Goal: Information Seeking & Learning: Compare options

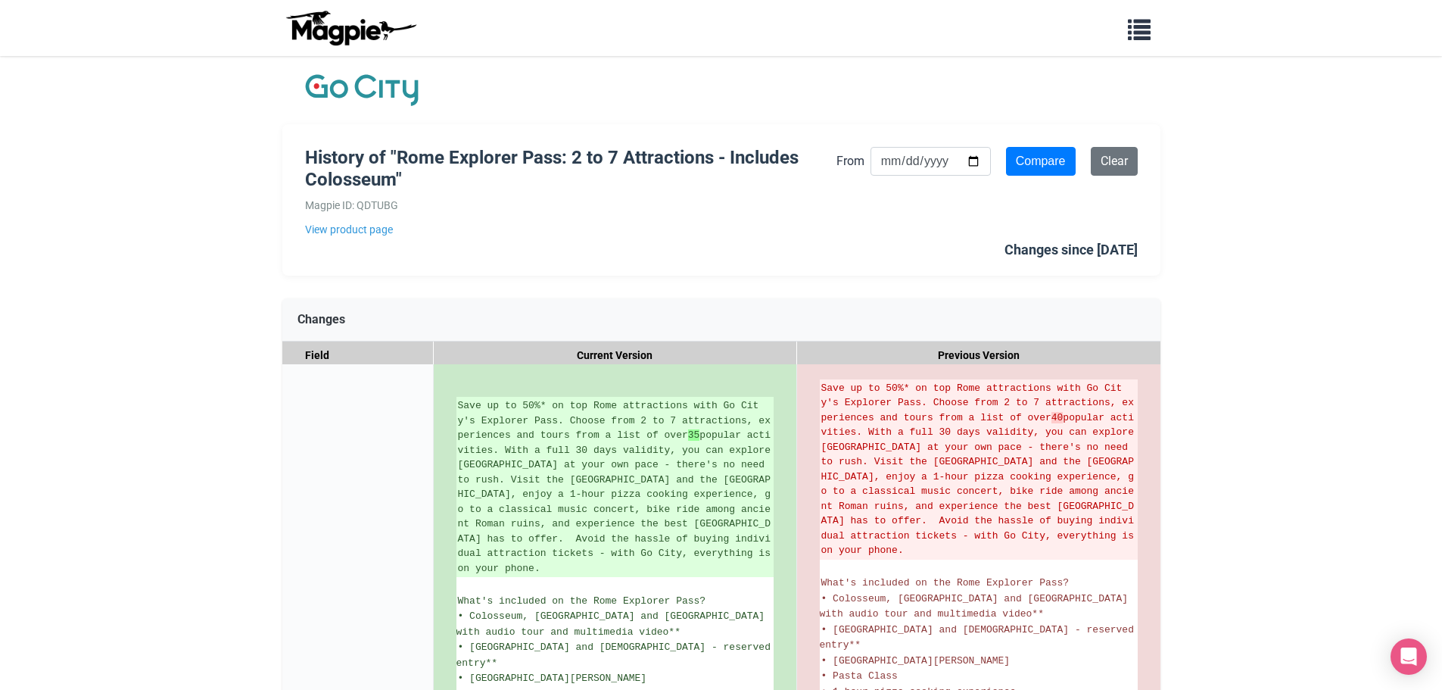
scroll to position [1130, 0]
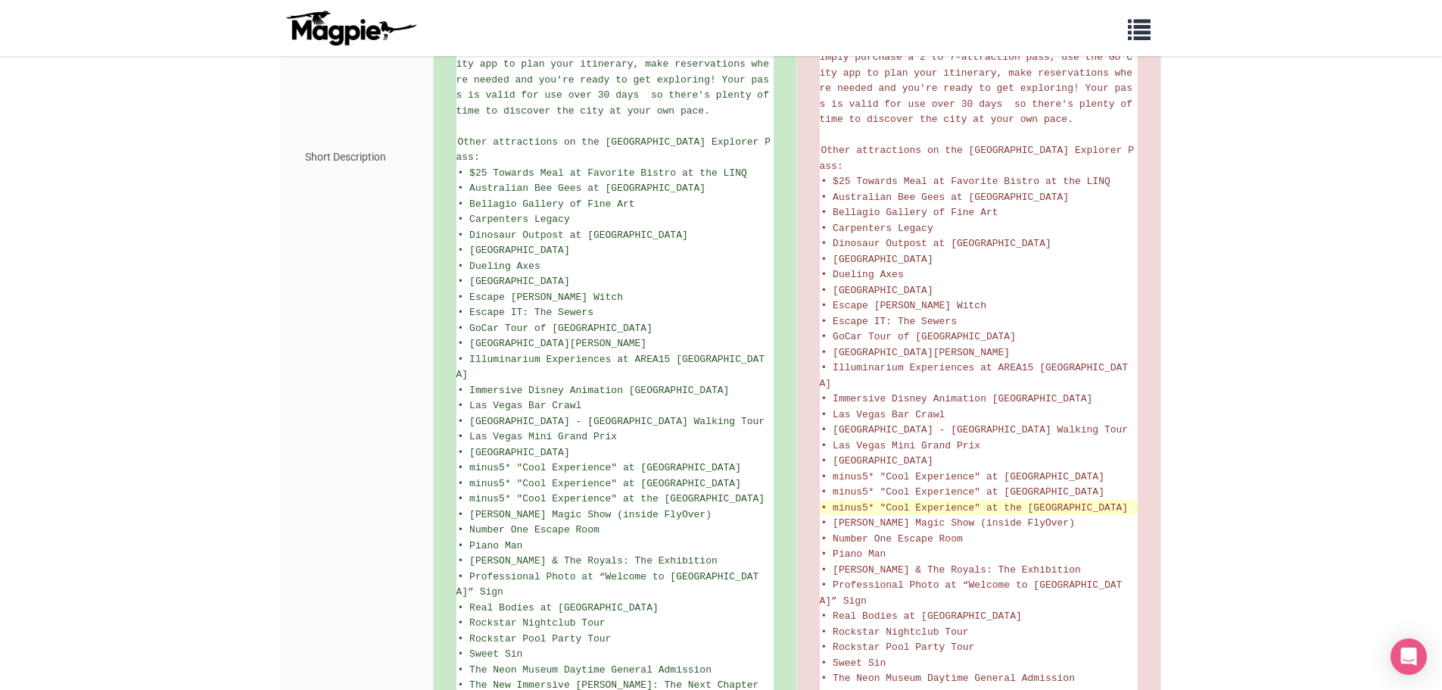
scroll to position [949, 0]
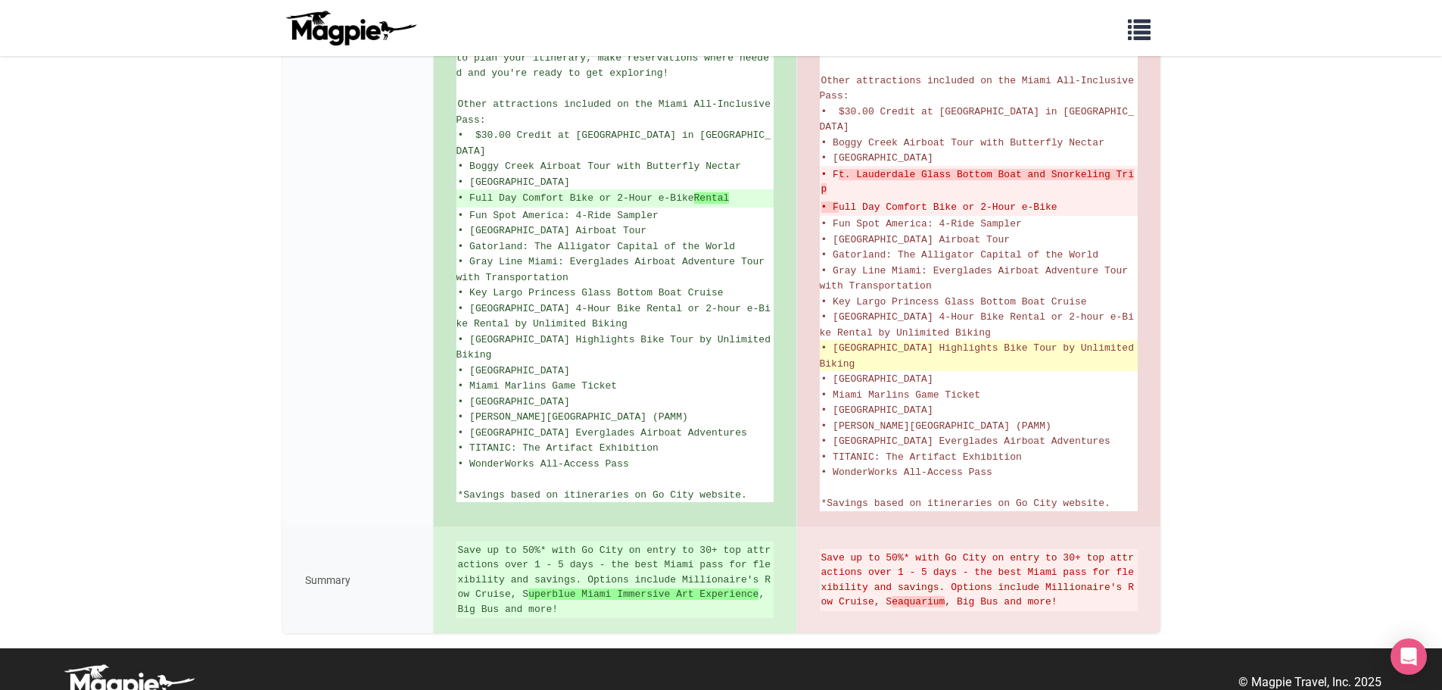
scroll to position [843, 0]
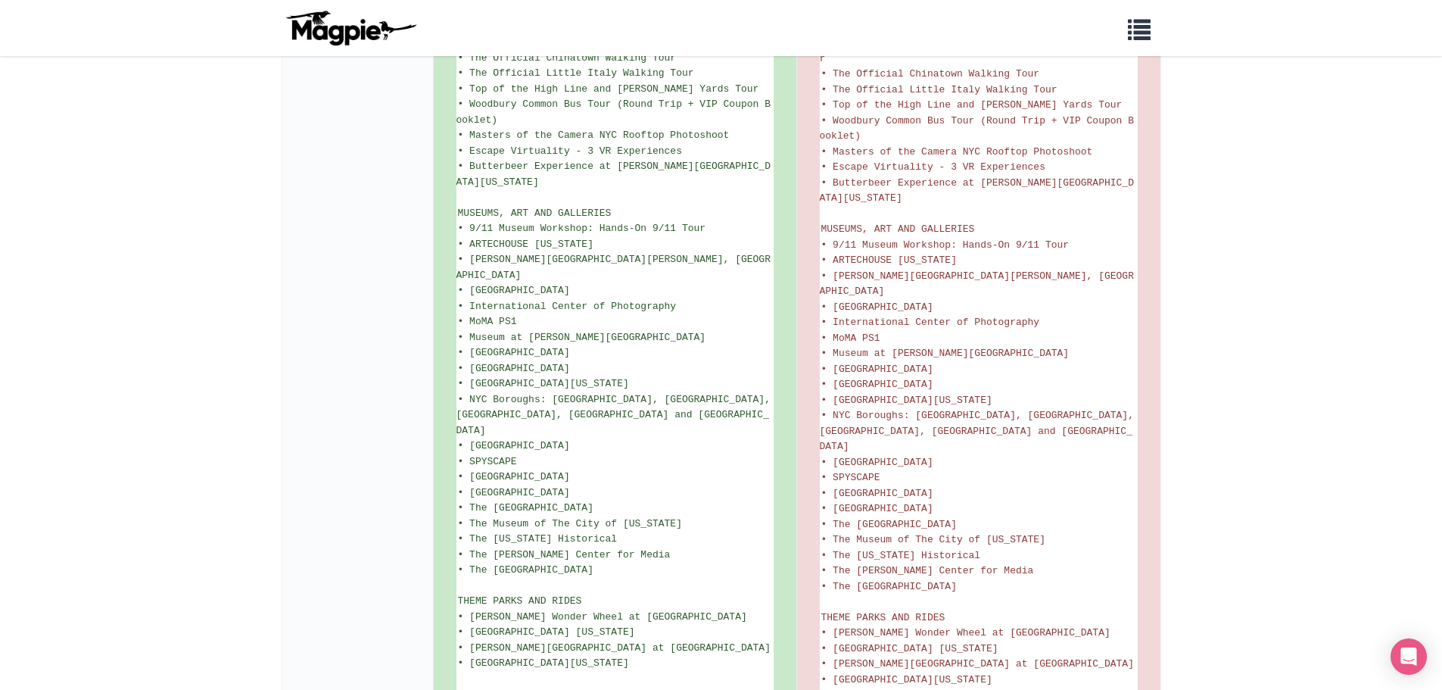
scroll to position [2376, 0]
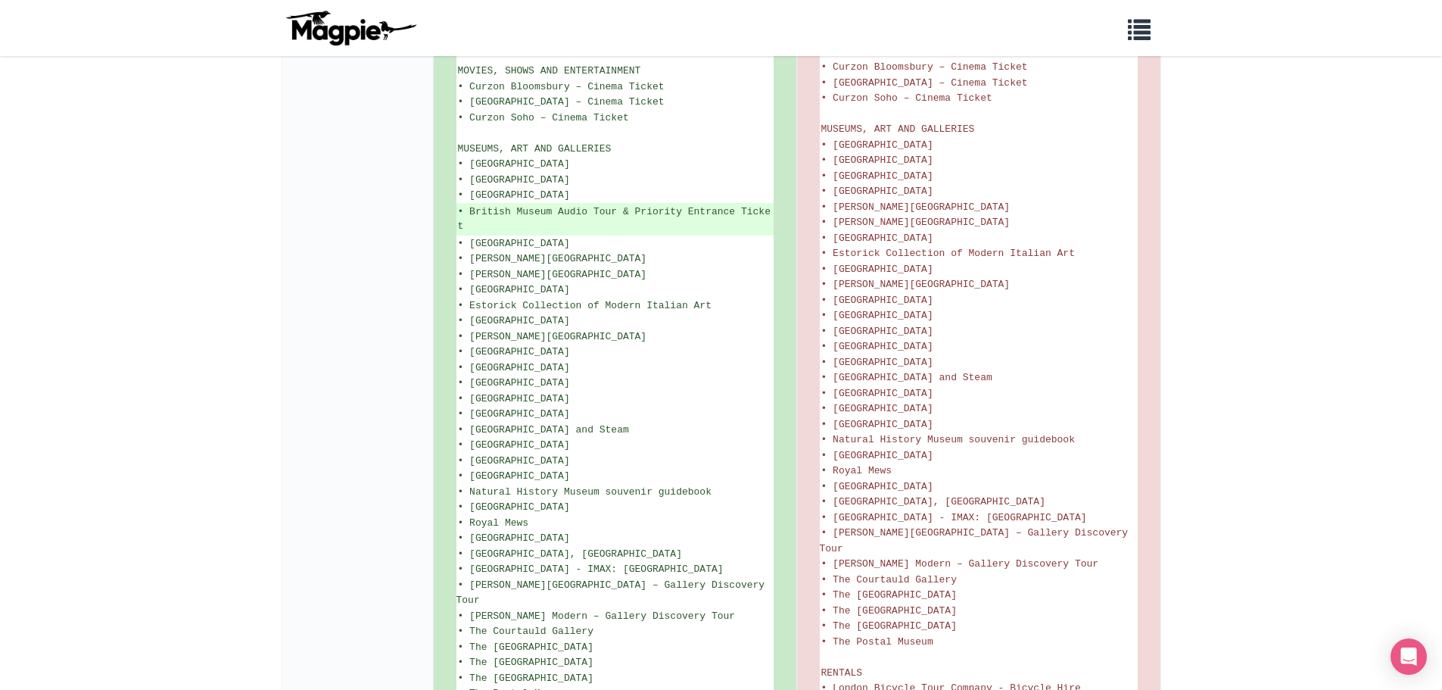
scroll to position [2091, 0]
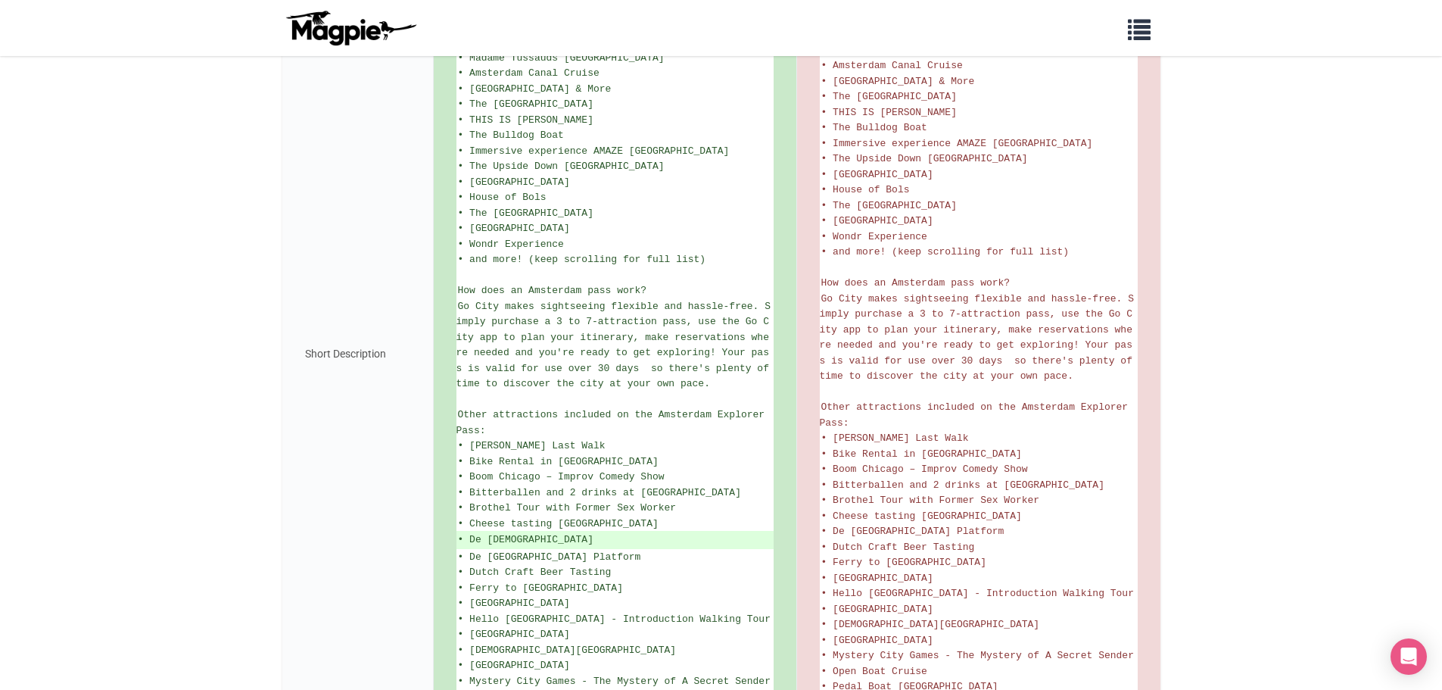
scroll to position [606, 0]
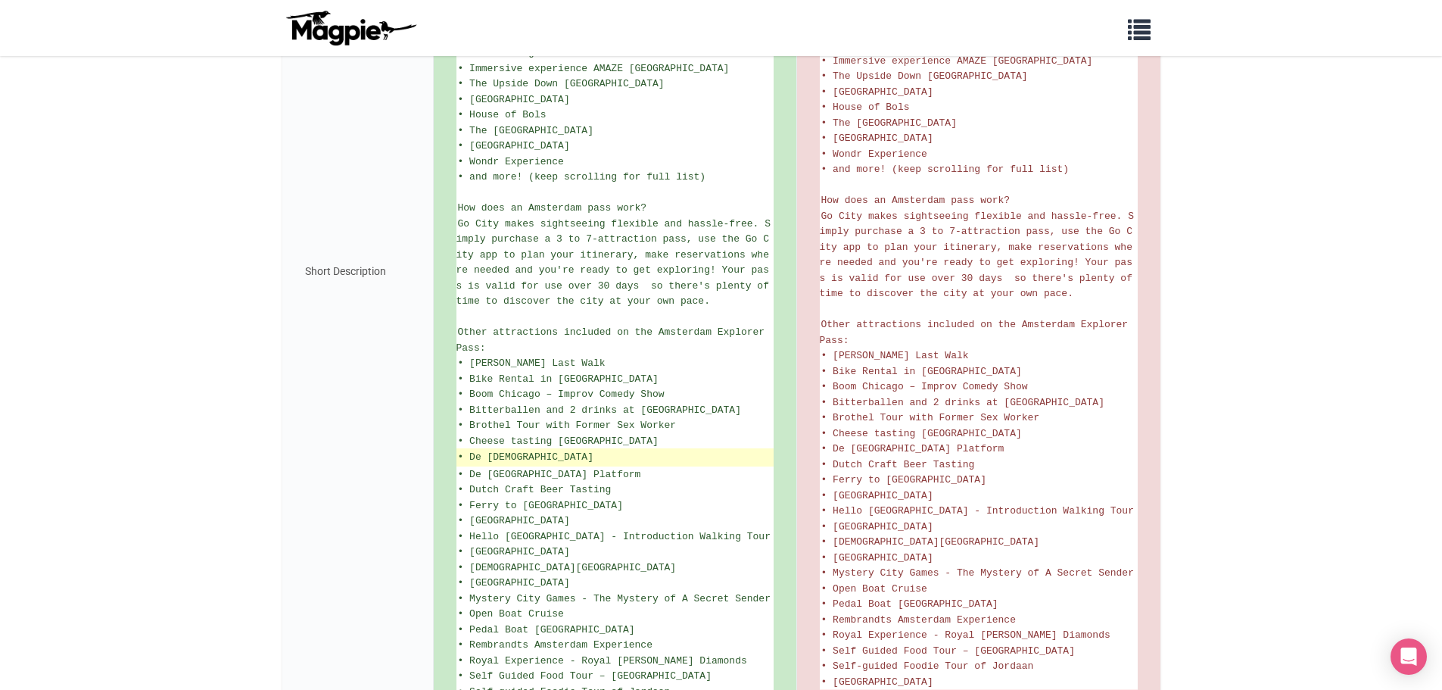
click at [526, 450] on ins "• De Nieuwe Kerk" at bounding box center [615, 457] width 314 height 15
click at [528, 450] on ins "• De Nieuwe Kerk" at bounding box center [615, 457] width 314 height 15
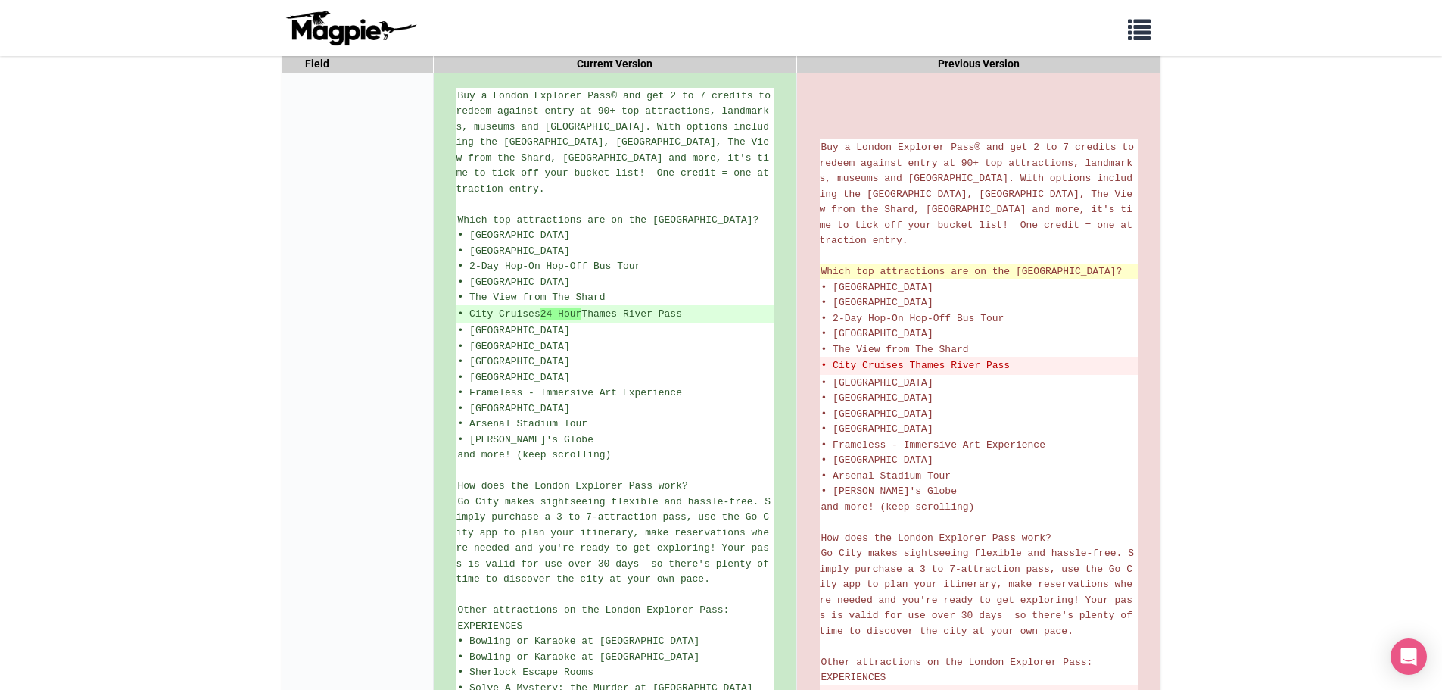
scroll to position [303, 0]
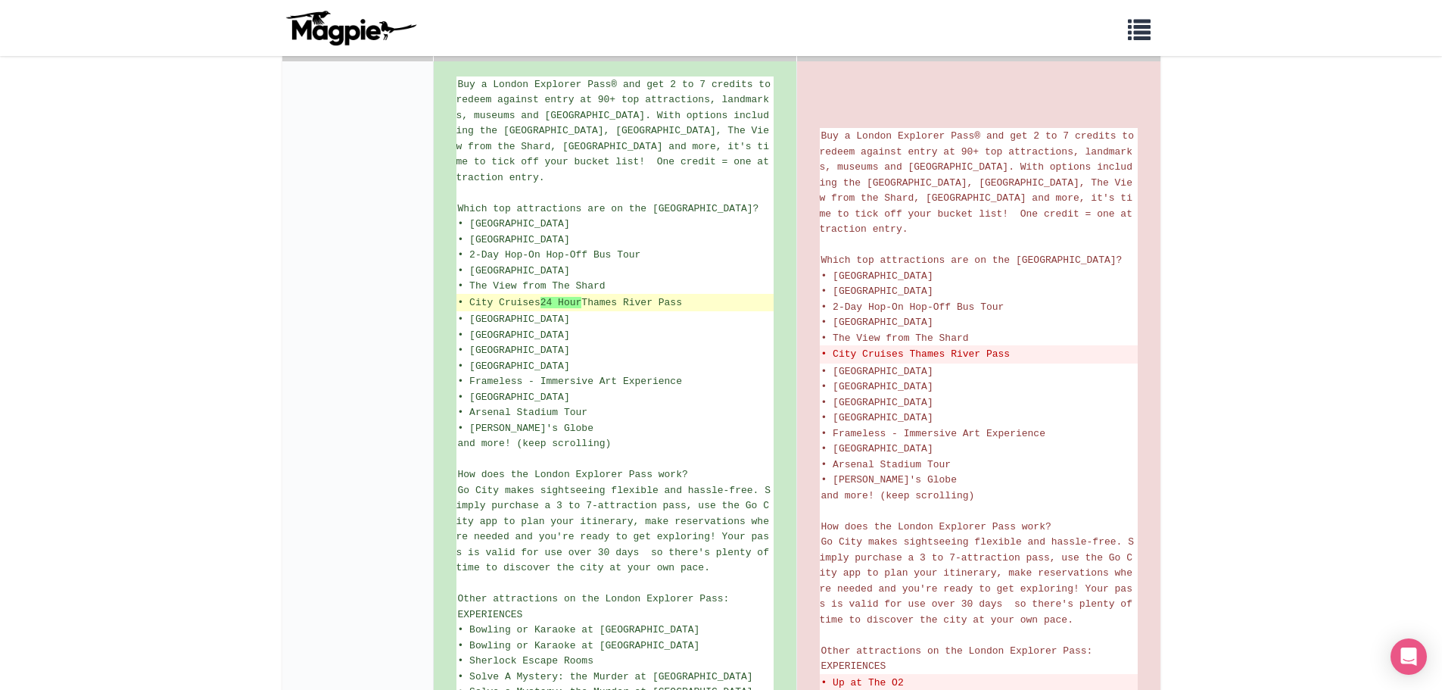
click at [553, 296] on ins "• City Cruises 24 Hour Thames River Pass" at bounding box center [615, 302] width 314 height 15
click at [528, 306] on ins "• City Cruises 24 Hour Thames River Pass" at bounding box center [615, 302] width 314 height 15
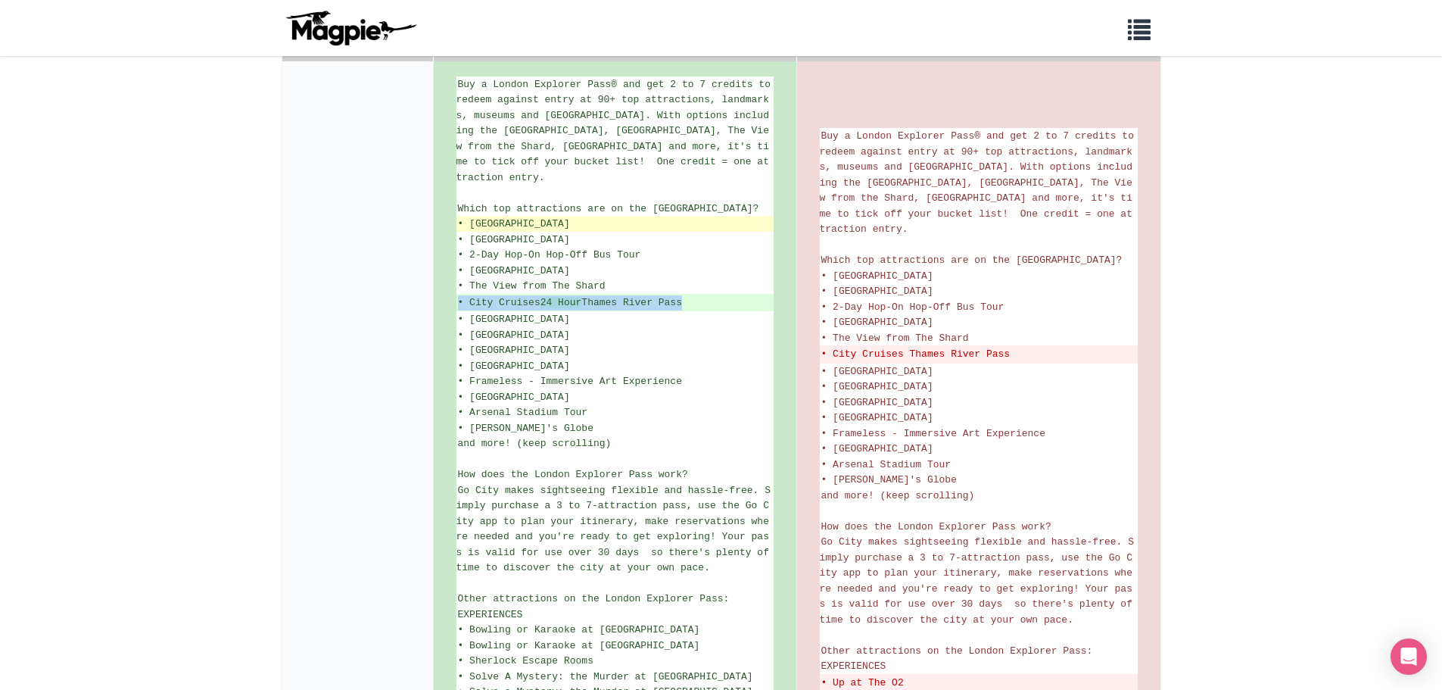
copy ul "• City Cruises 24 Hour Thames River Pass"
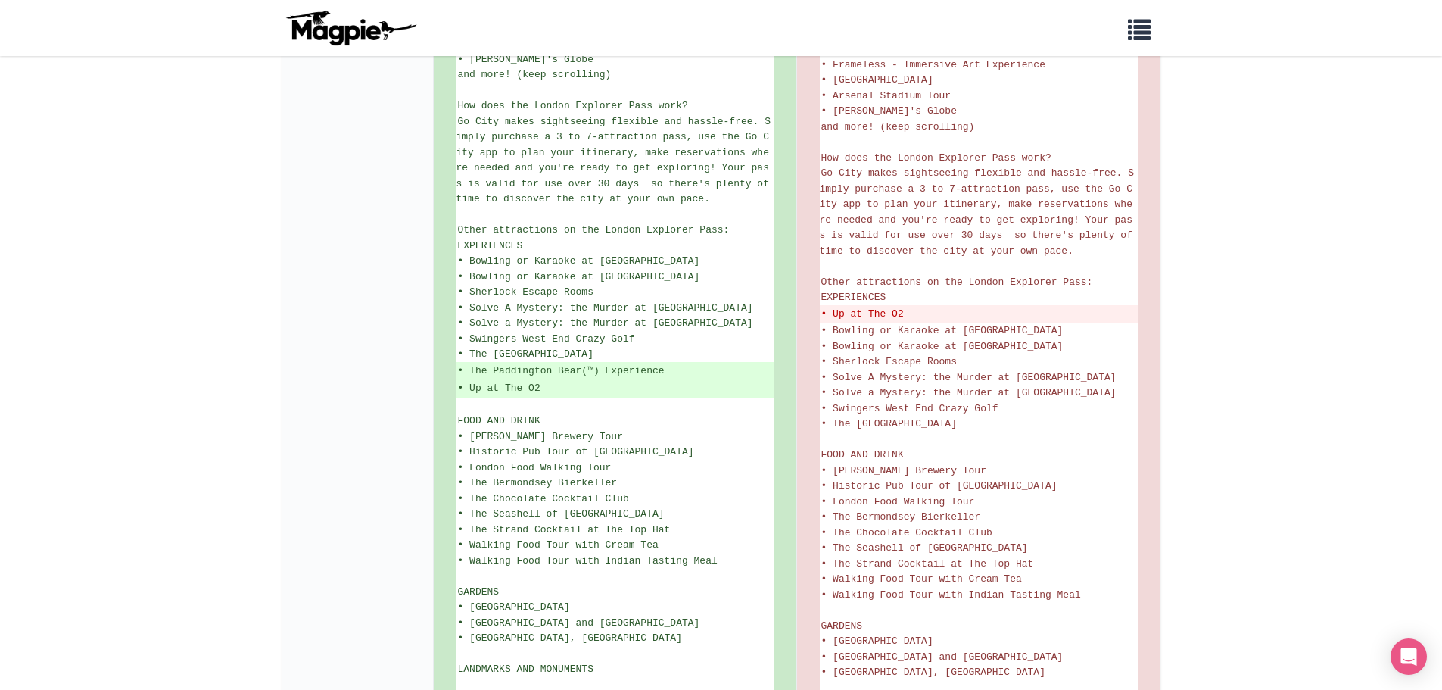
scroll to position [379, 0]
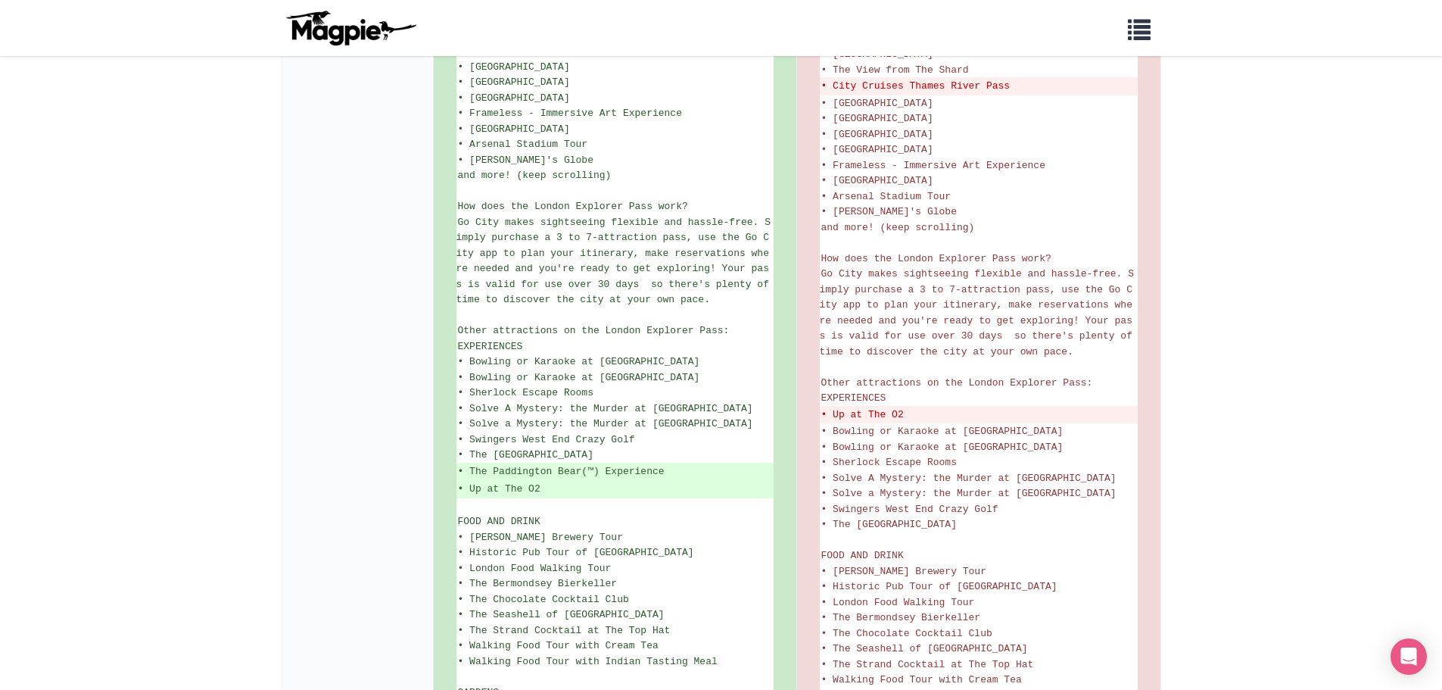
scroll to position [681, 0]
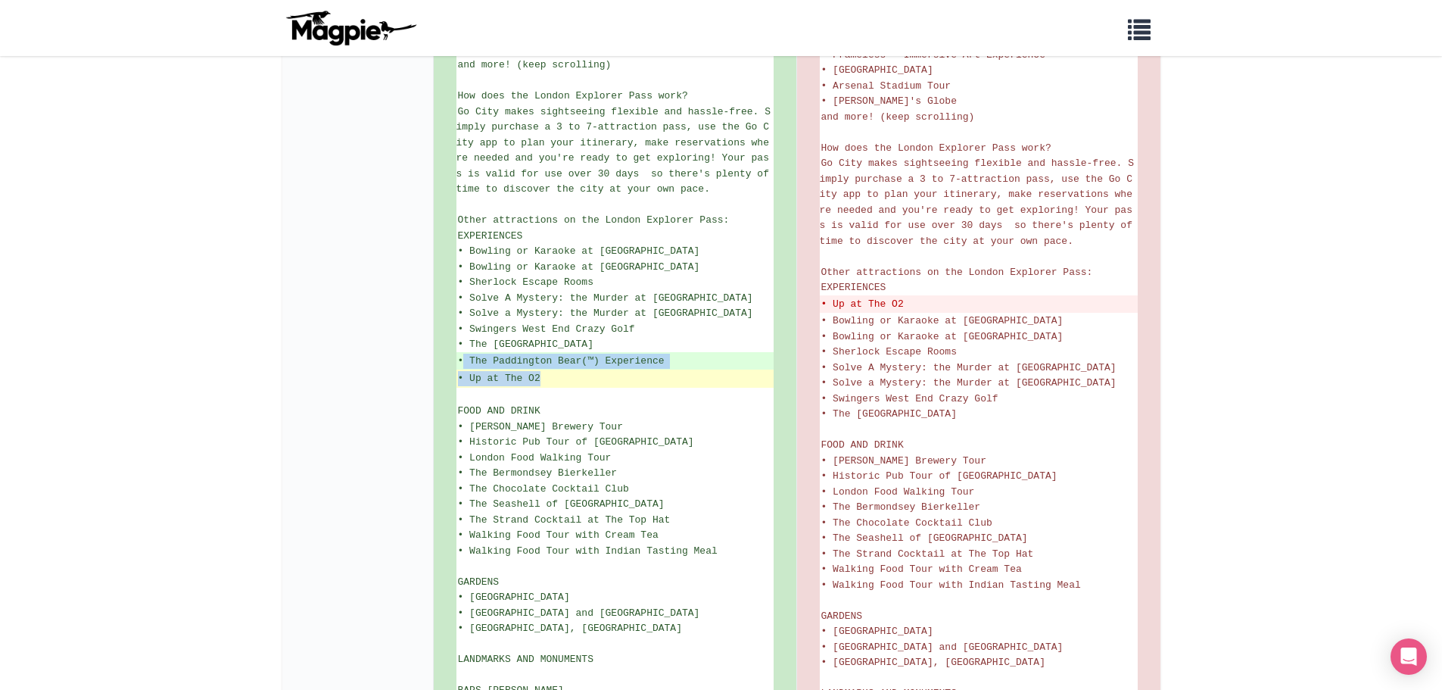
drag, startPoint x: 465, startPoint y: 360, endPoint x: 604, endPoint y: 379, distance: 140.7
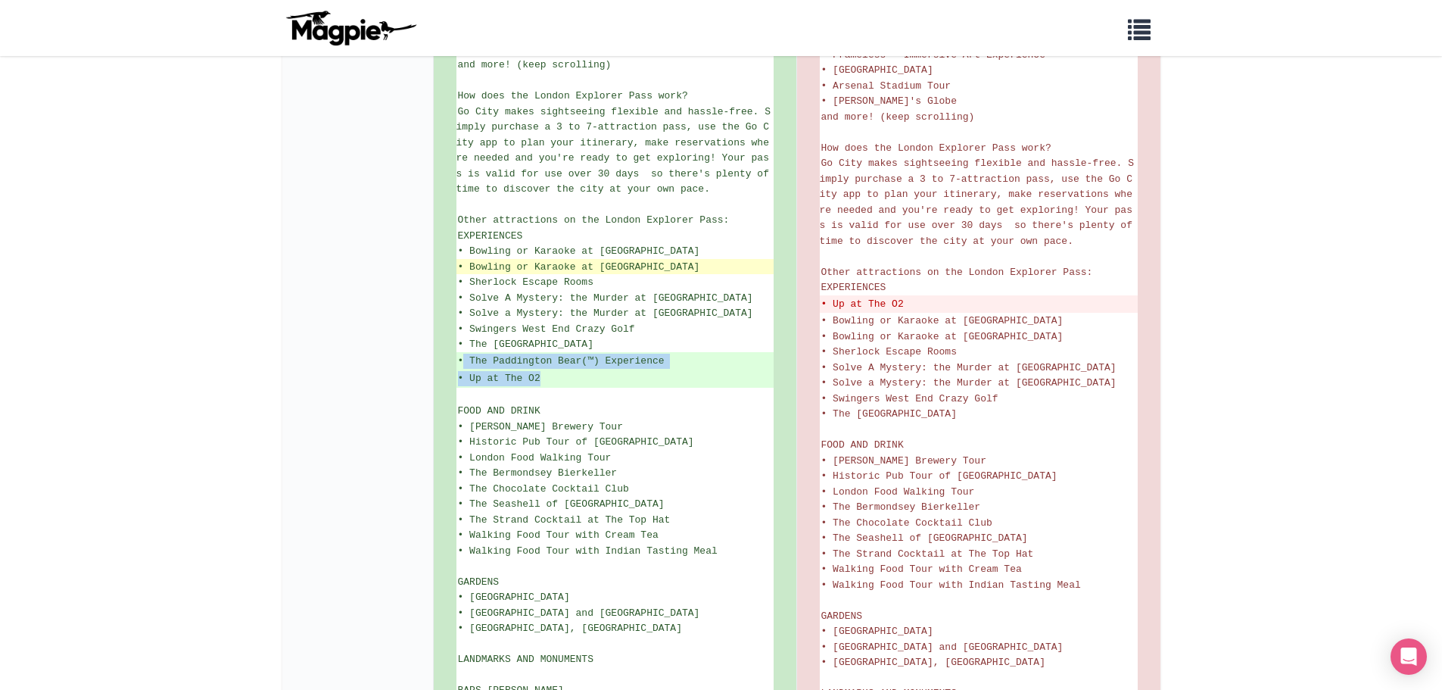
copy ul "The Paddington Bear(™) Experience • Up at The O2"
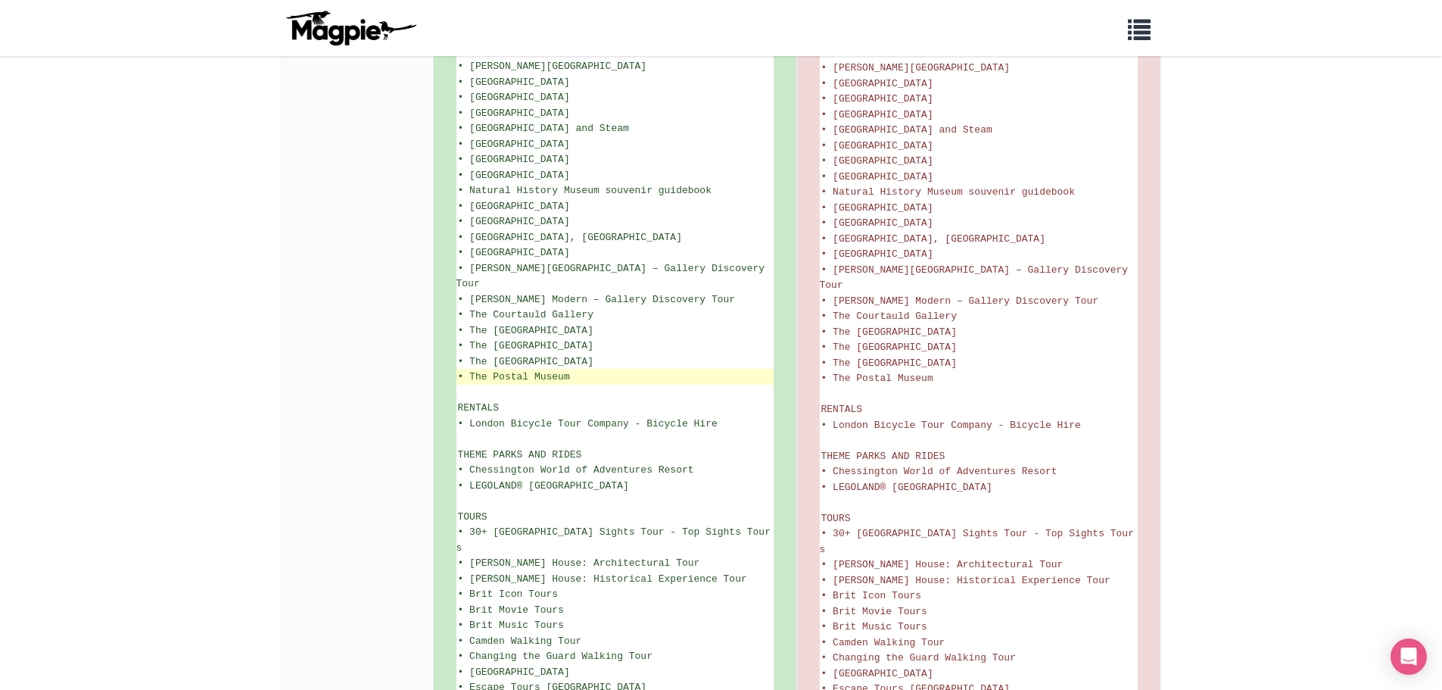
scroll to position [2111, 0]
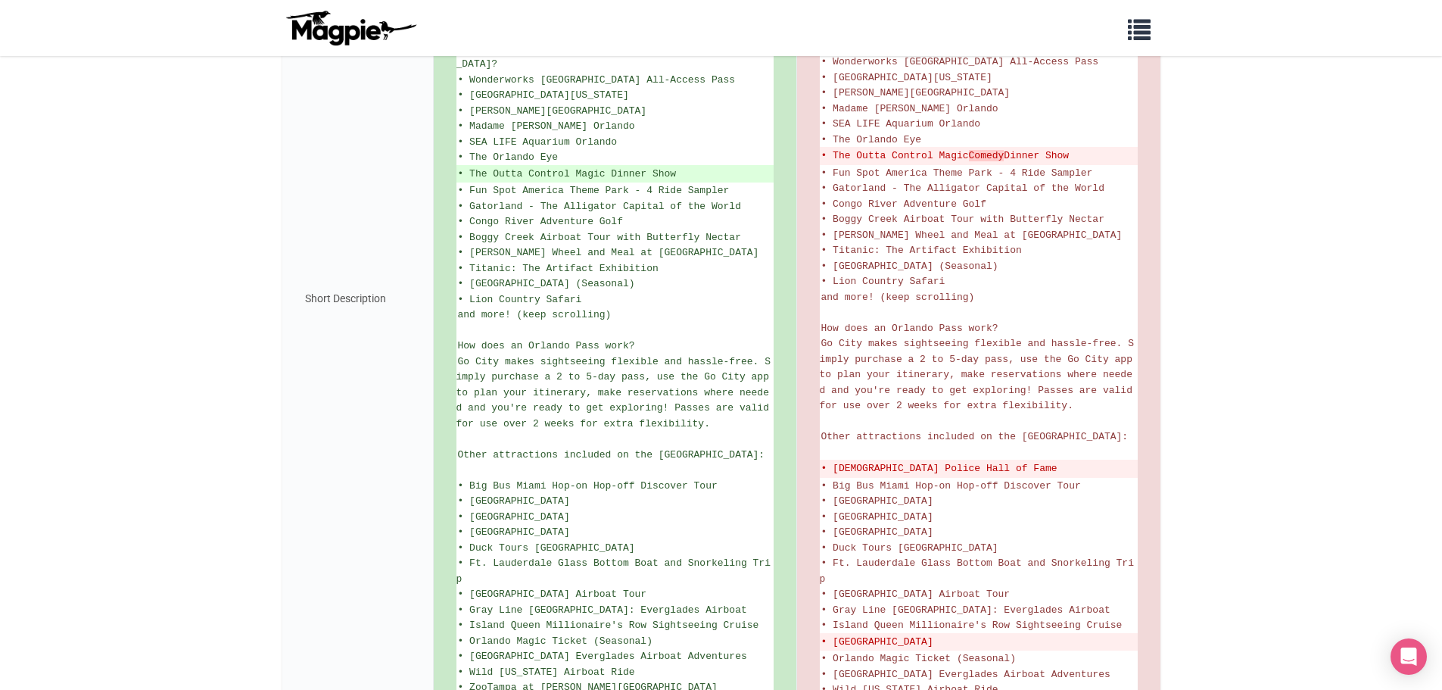
scroll to position [681, 0]
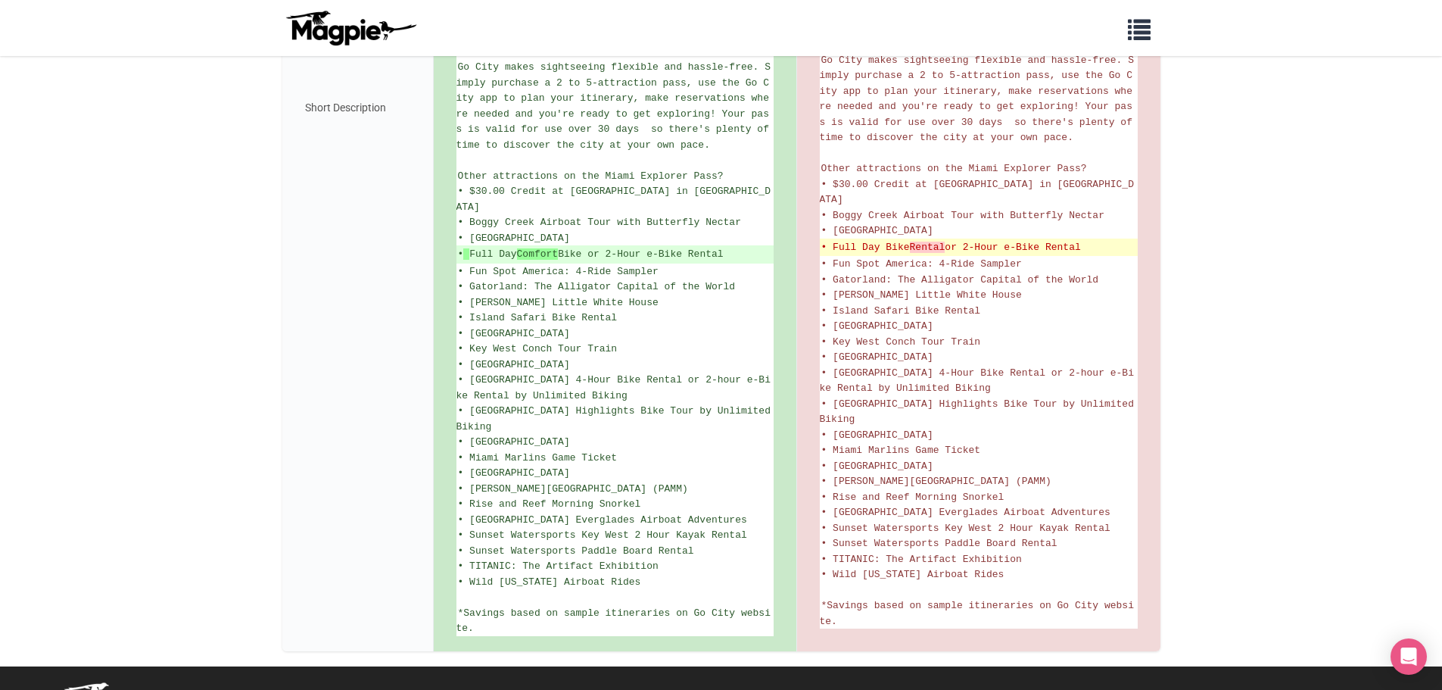
scroll to position [824, 0]
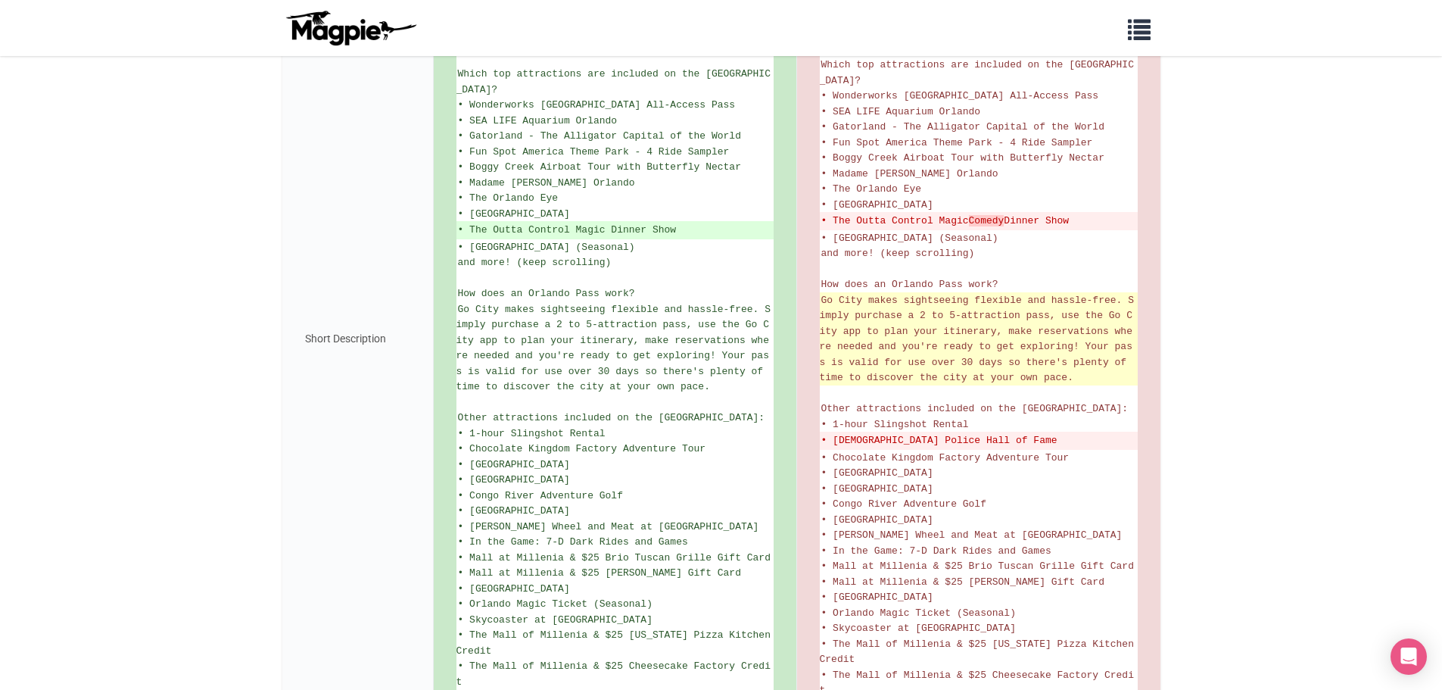
scroll to position [626, 0]
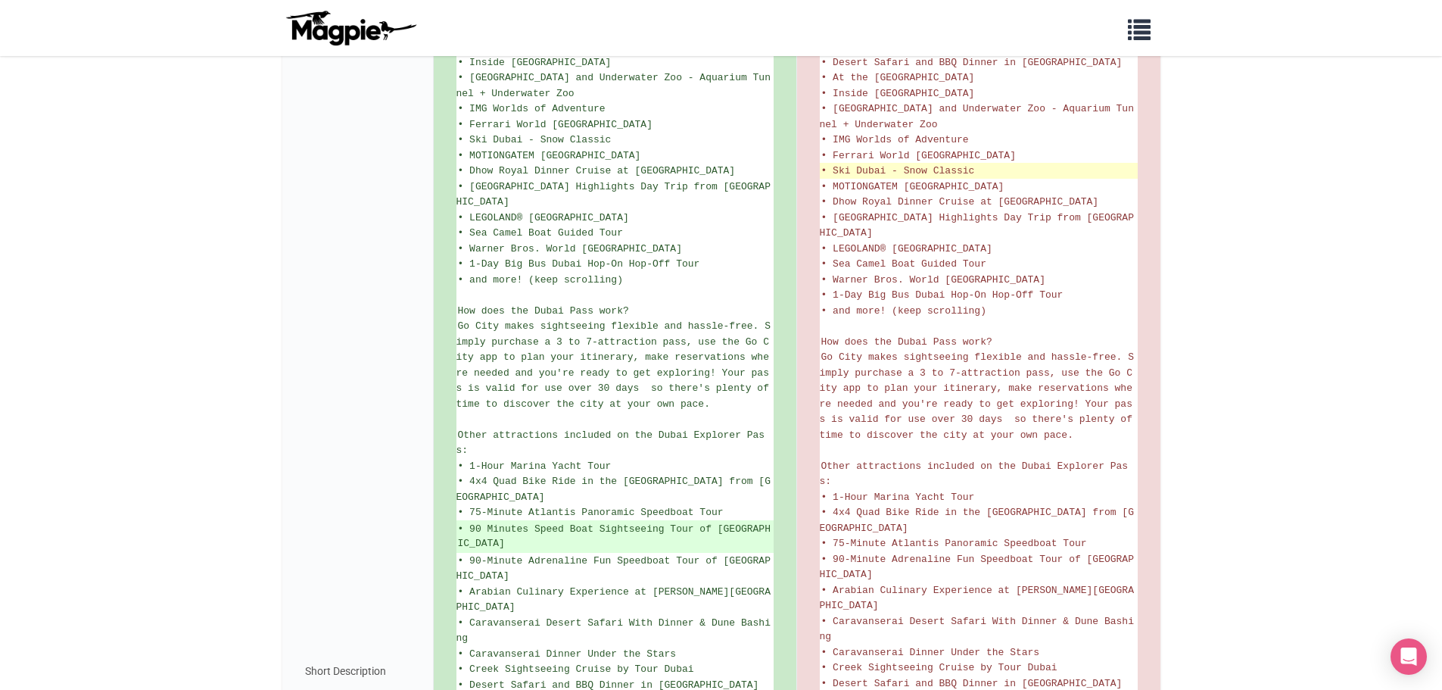
scroll to position [681, 0]
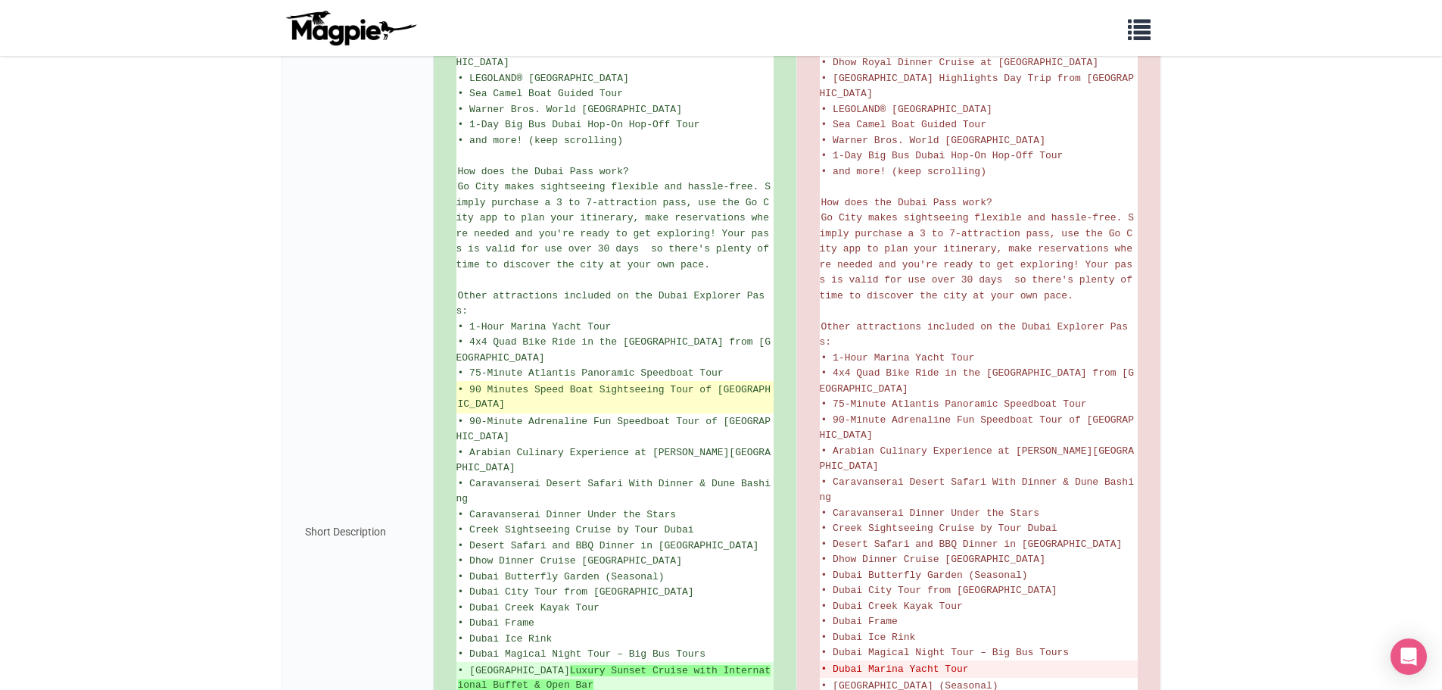
click at [626, 382] on ins "• 90 Minutes Speed Boat Sightseeing Tour of Dubai" at bounding box center [615, 397] width 314 height 30
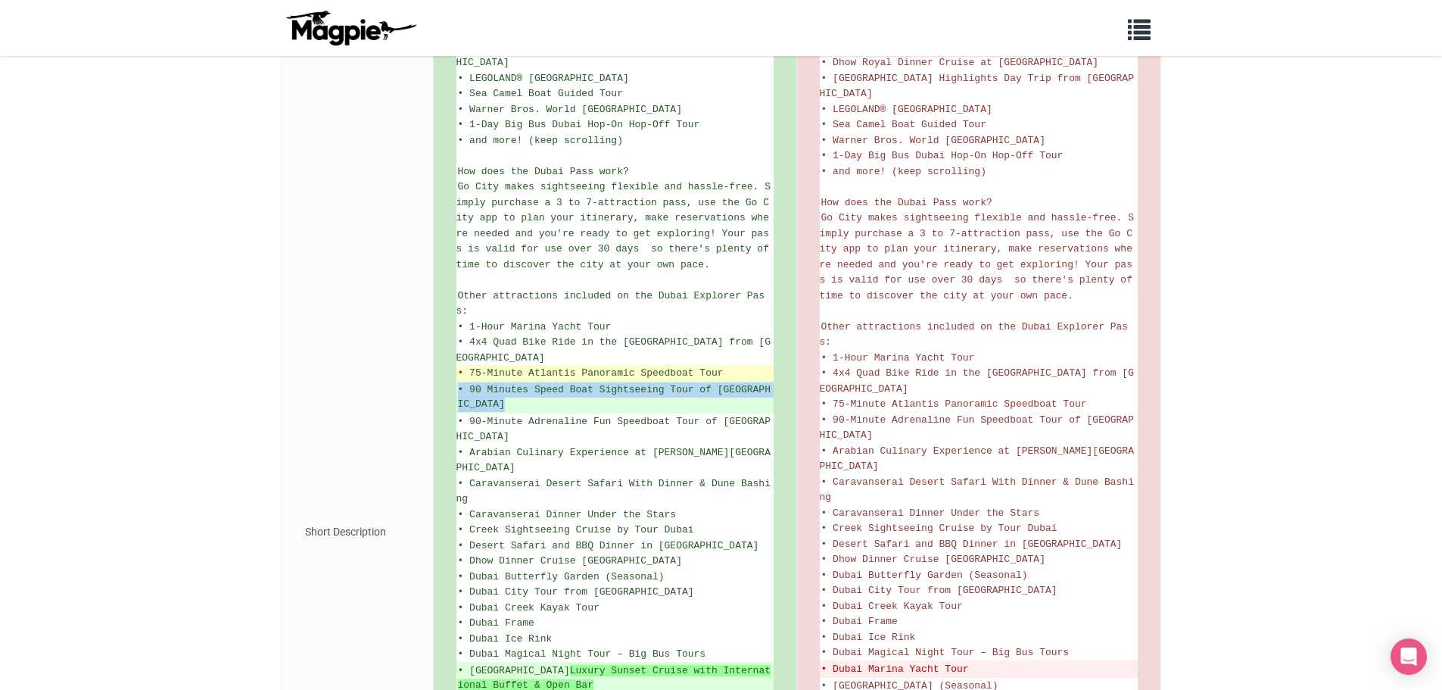
copy ul "• 90 Minutes Speed Boat Sightseeing Tour of Dubai"
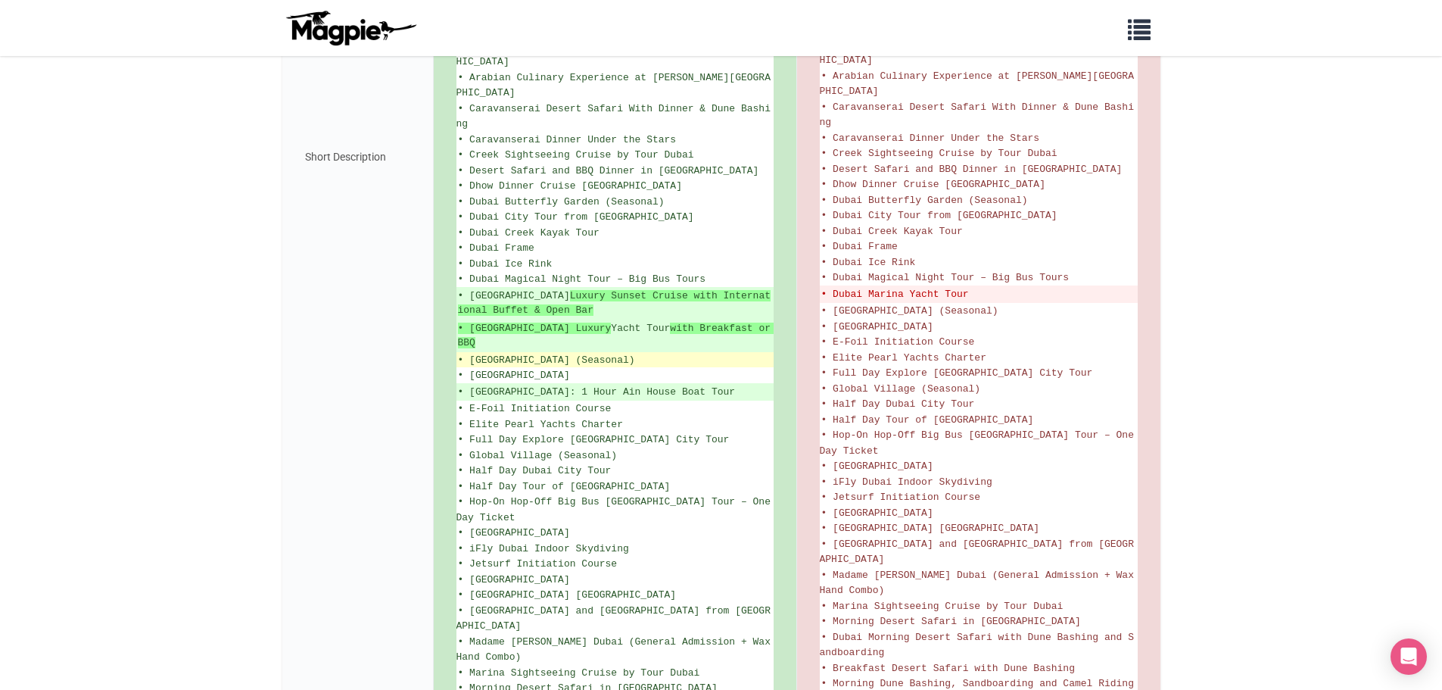
scroll to position [1060, 0]
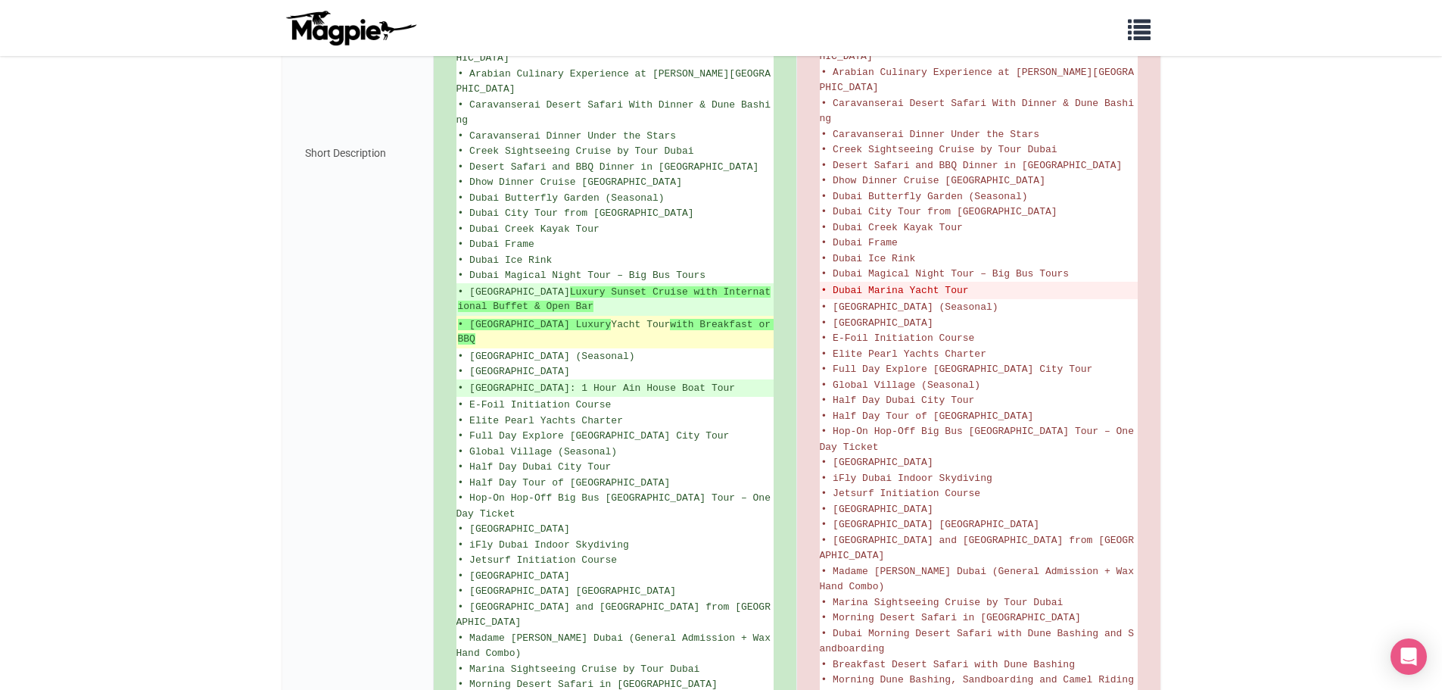
drag, startPoint x: 469, startPoint y: 185, endPoint x: 663, endPoint y: 226, distance: 199.0
click at [663, 226] on ul "See more and spend less with an Explorer Pass and save up to 50%* off admission…" at bounding box center [614, 153] width 317 height 1668
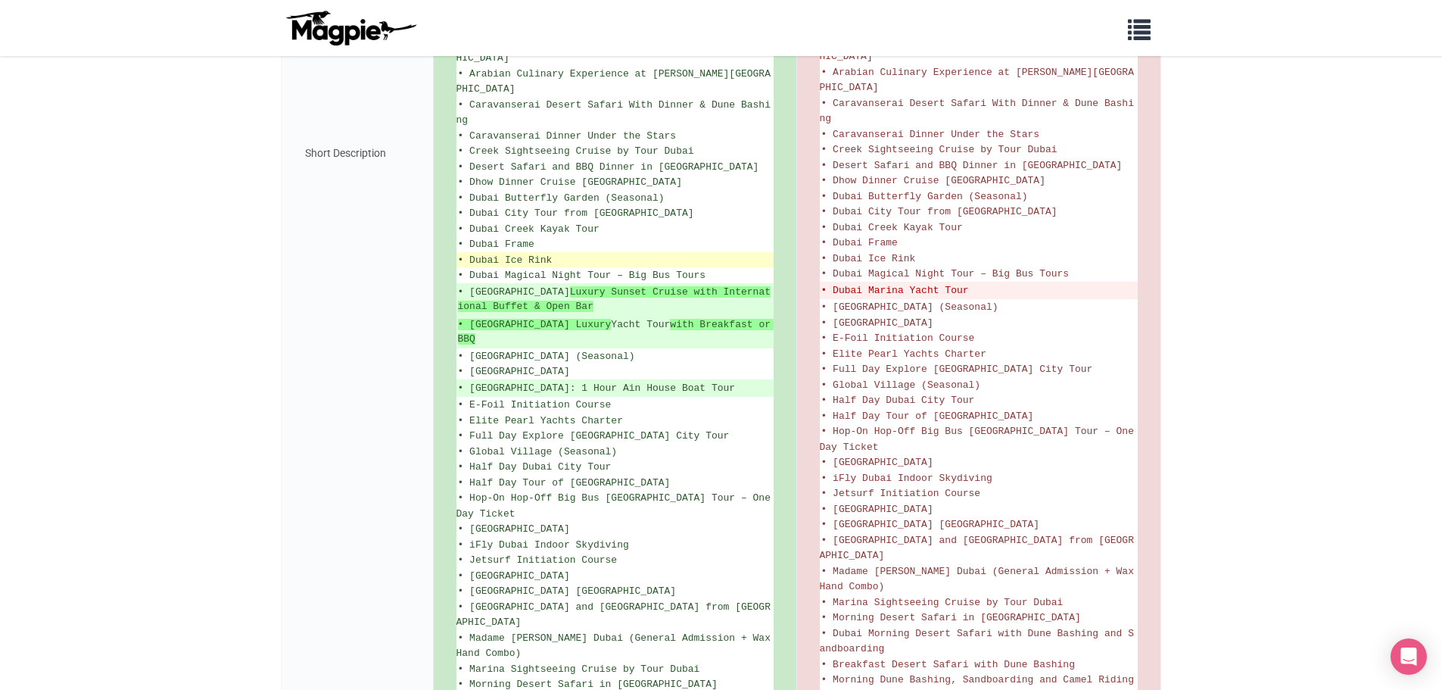
copy ul "Dubai Marina Luxury Sunset Cruise with International Buffet & Open Bar • Dubai …"
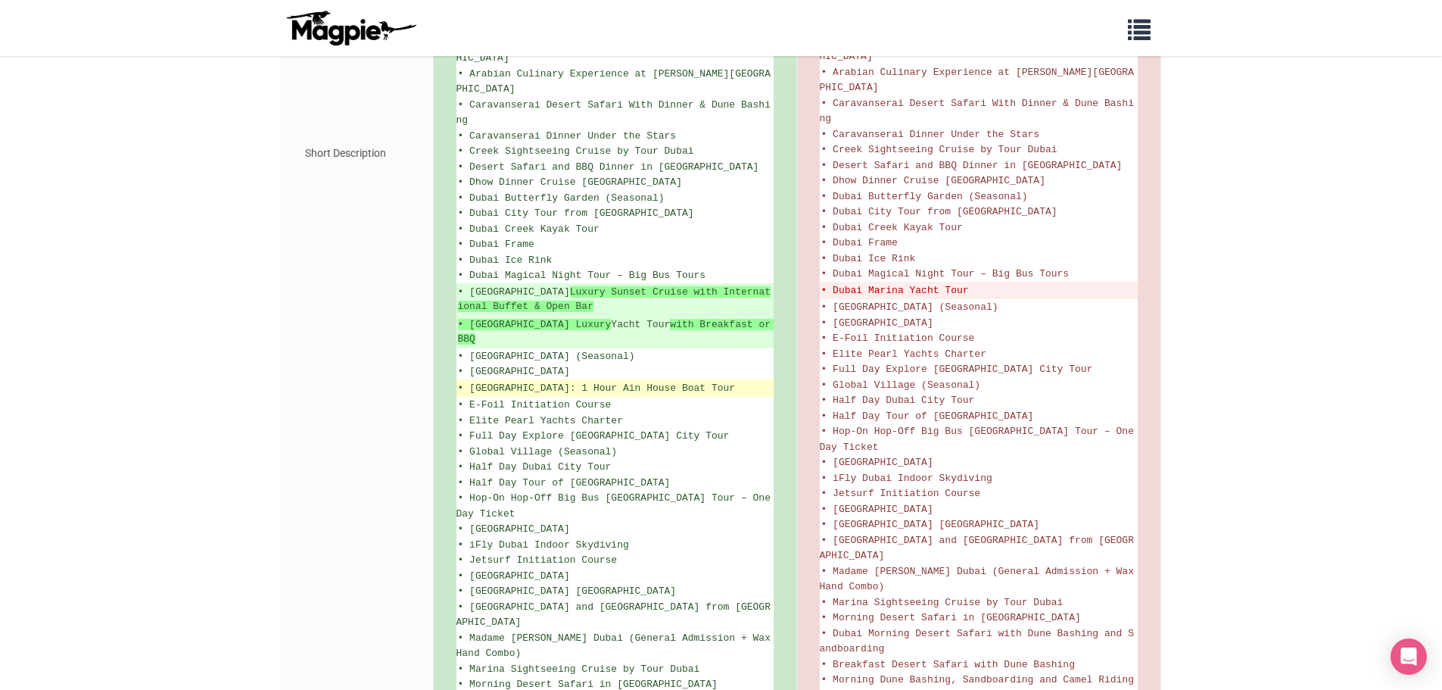
click at [624, 381] on ins "• Dubai: 1 Hour Ain House Boat Tour" at bounding box center [615, 388] width 314 height 15
click at [623, 381] on ins "• Dubai: 1 Hour Ain House Boat Tour" at bounding box center [615, 388] width 314 height 15
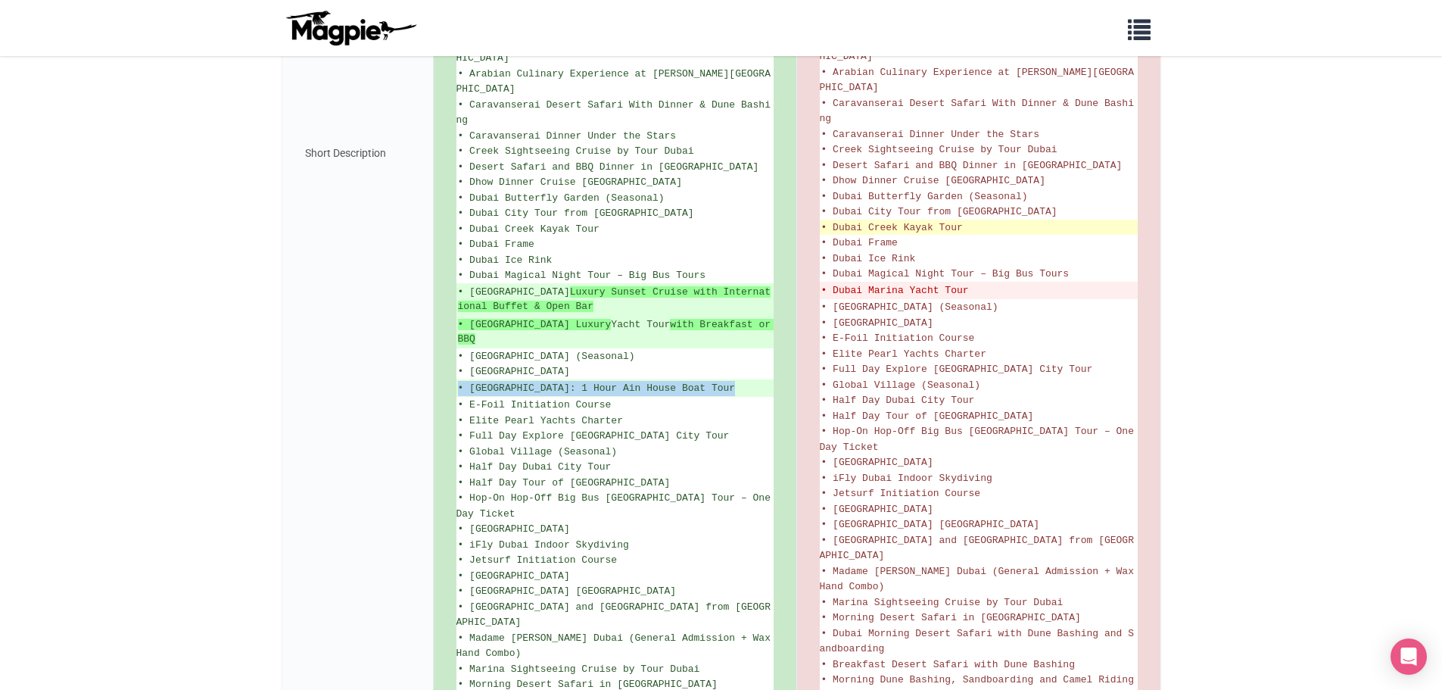
copy ul "• Dubai: 1 Hour Ain House Boat Tour"
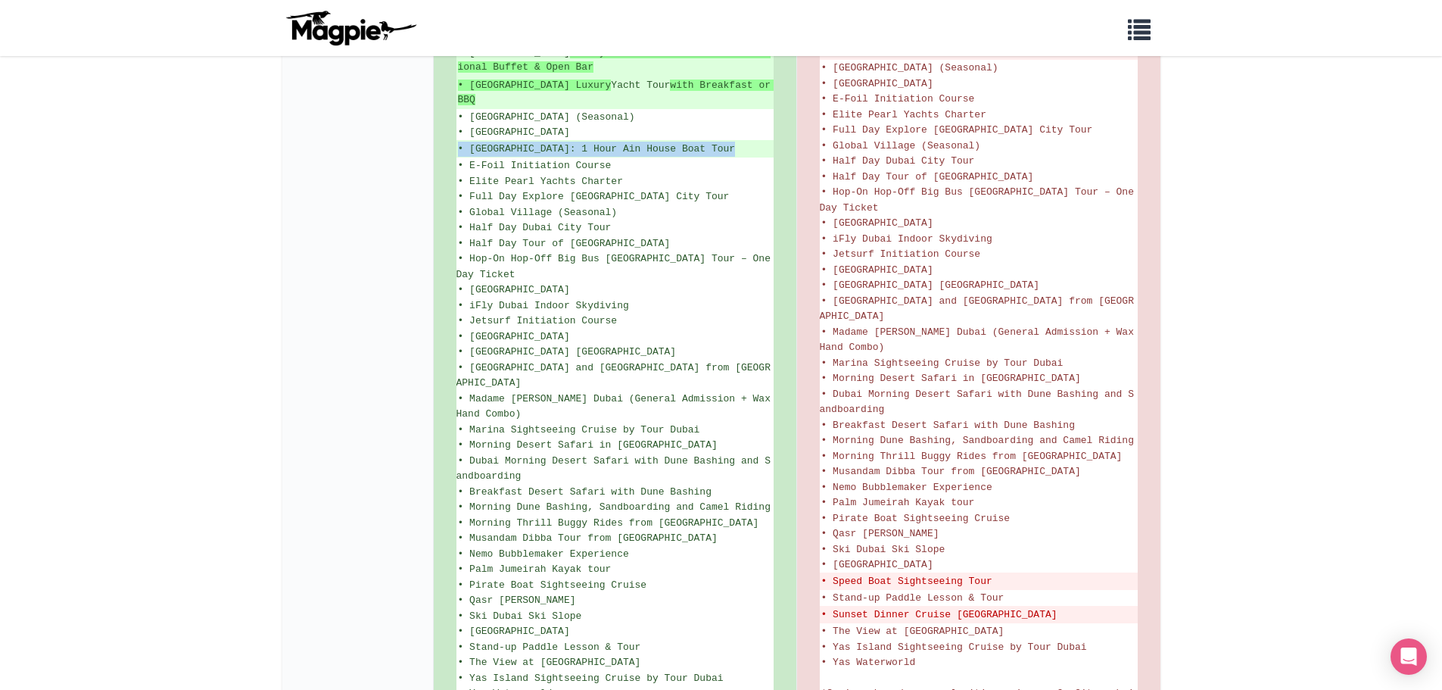
scroll to position [1343, 0]
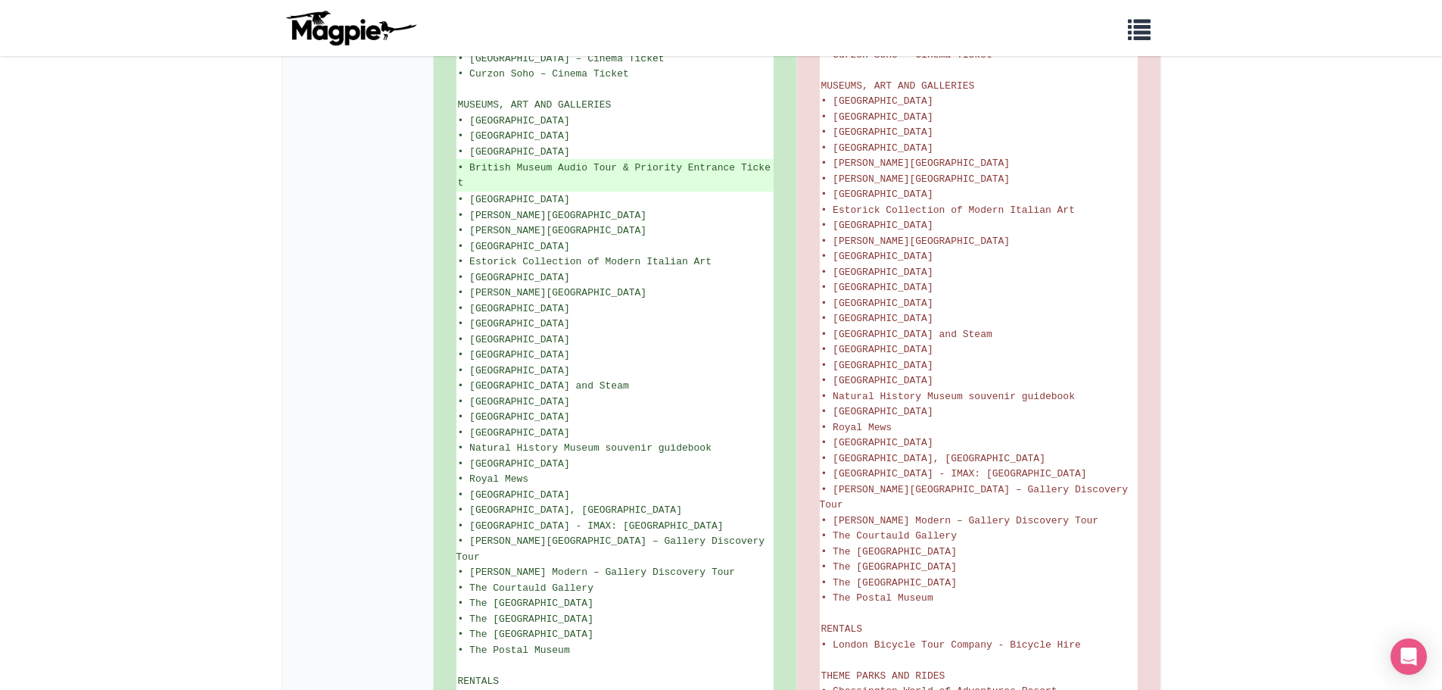
scroll to position [2044, 0]
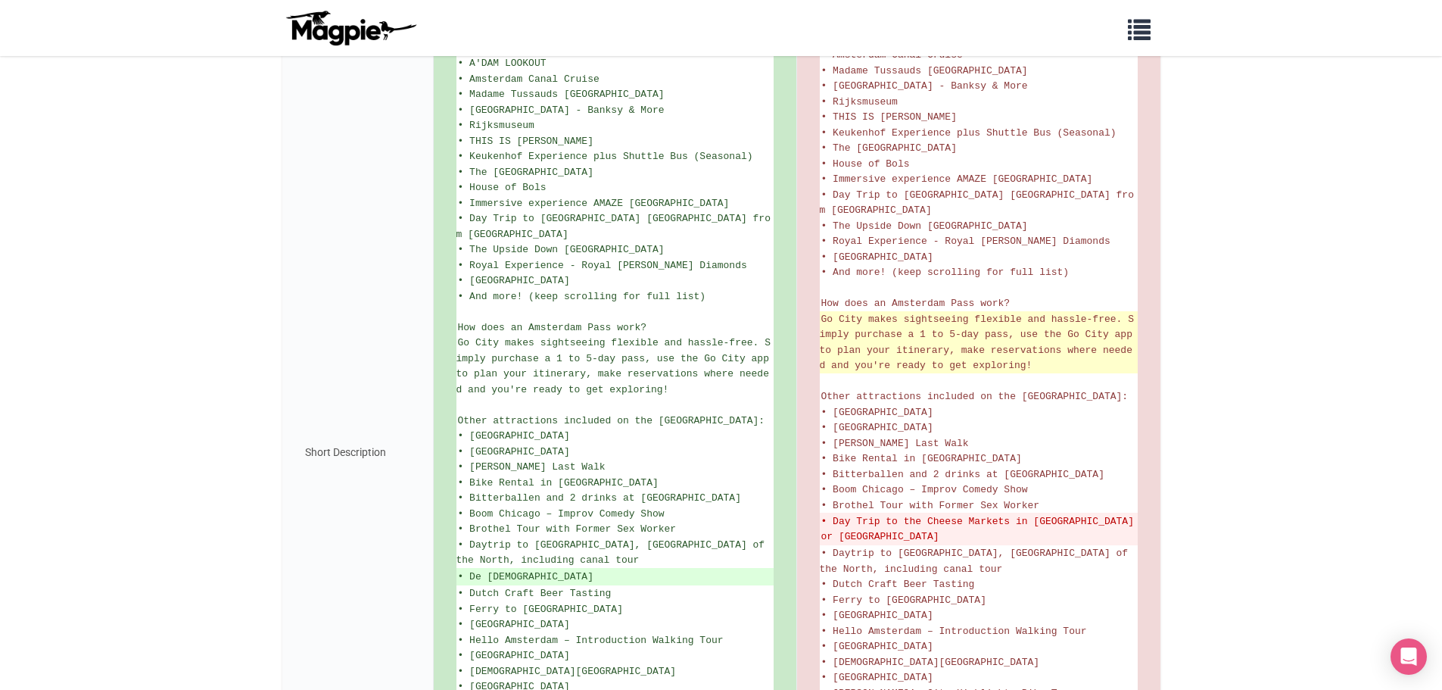
scroll to position [530, 0]
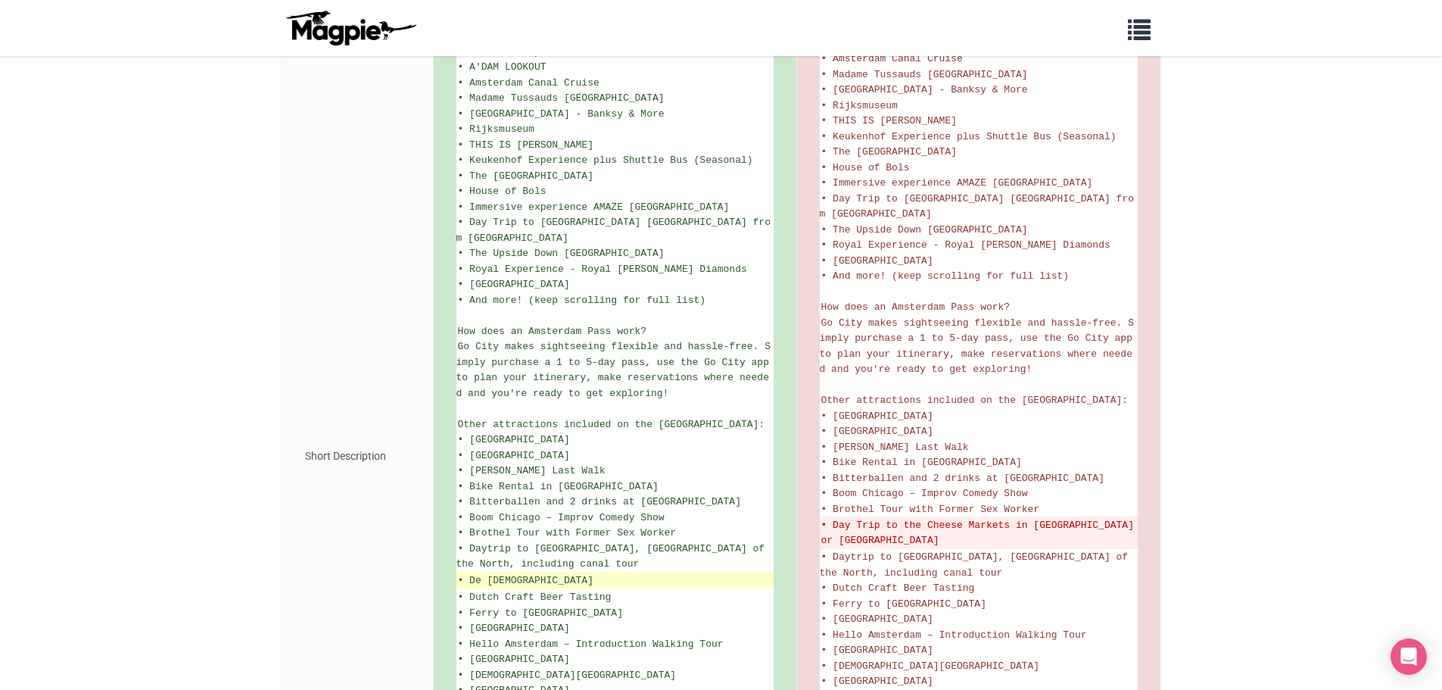
click at [522, 578] on ins "• De [DEMOGRAPHIC_DATA]" at bounding box center [615, 580] width 314 height 15
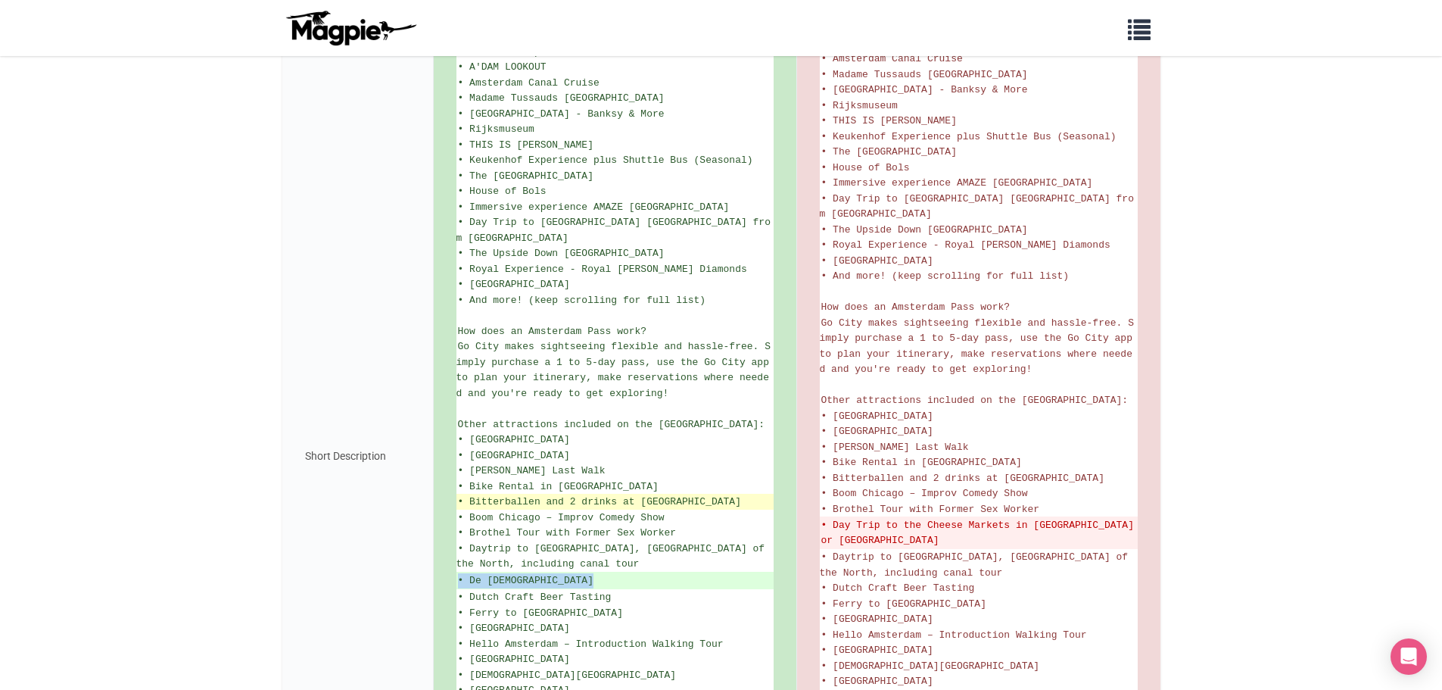
copy ul "• De [DEMOGRAPHIC_DATA]"
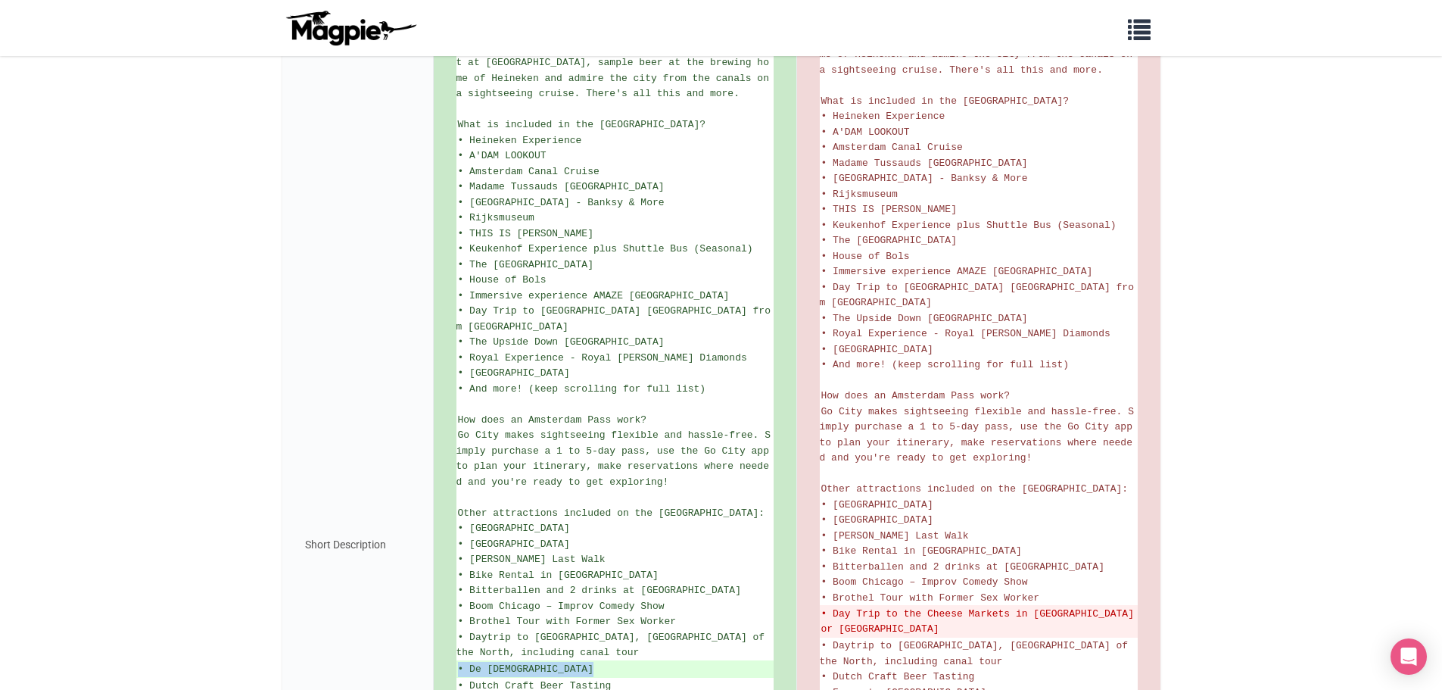
scroll to position [0, 0]
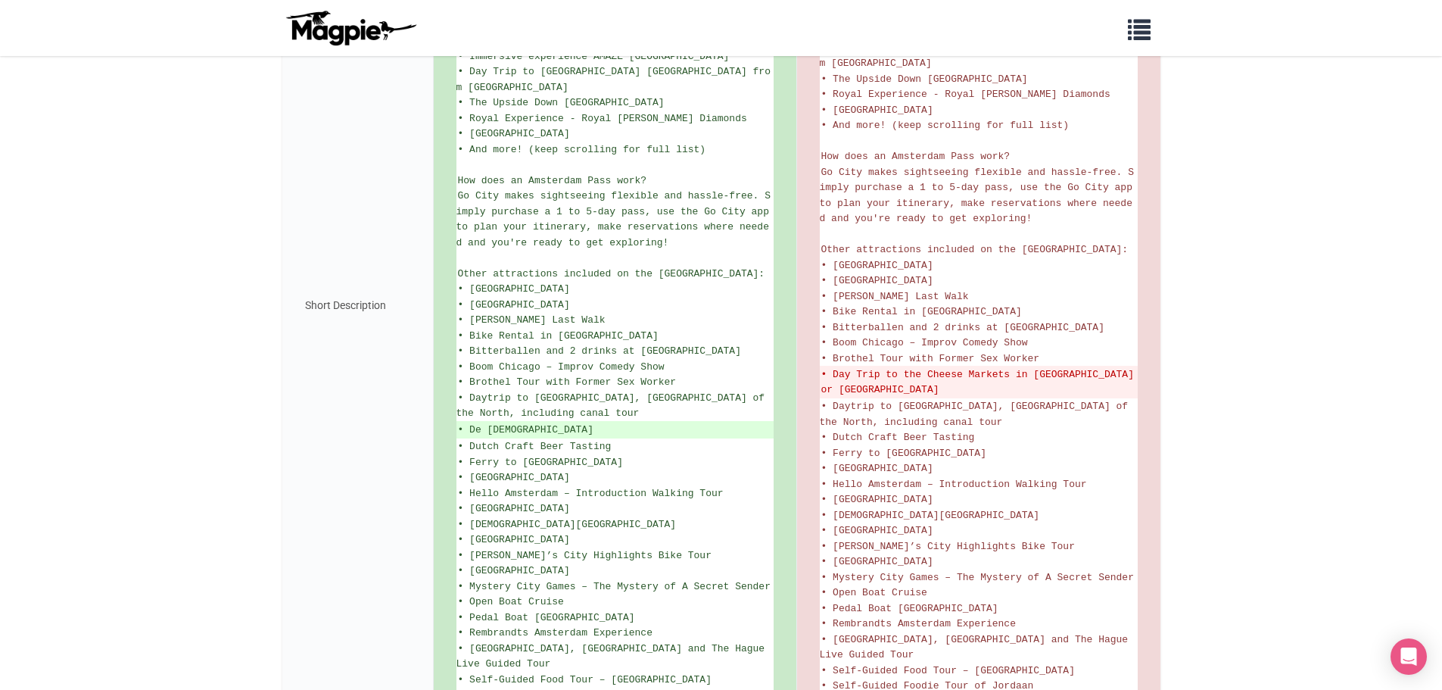
scroll to position [680, 0]
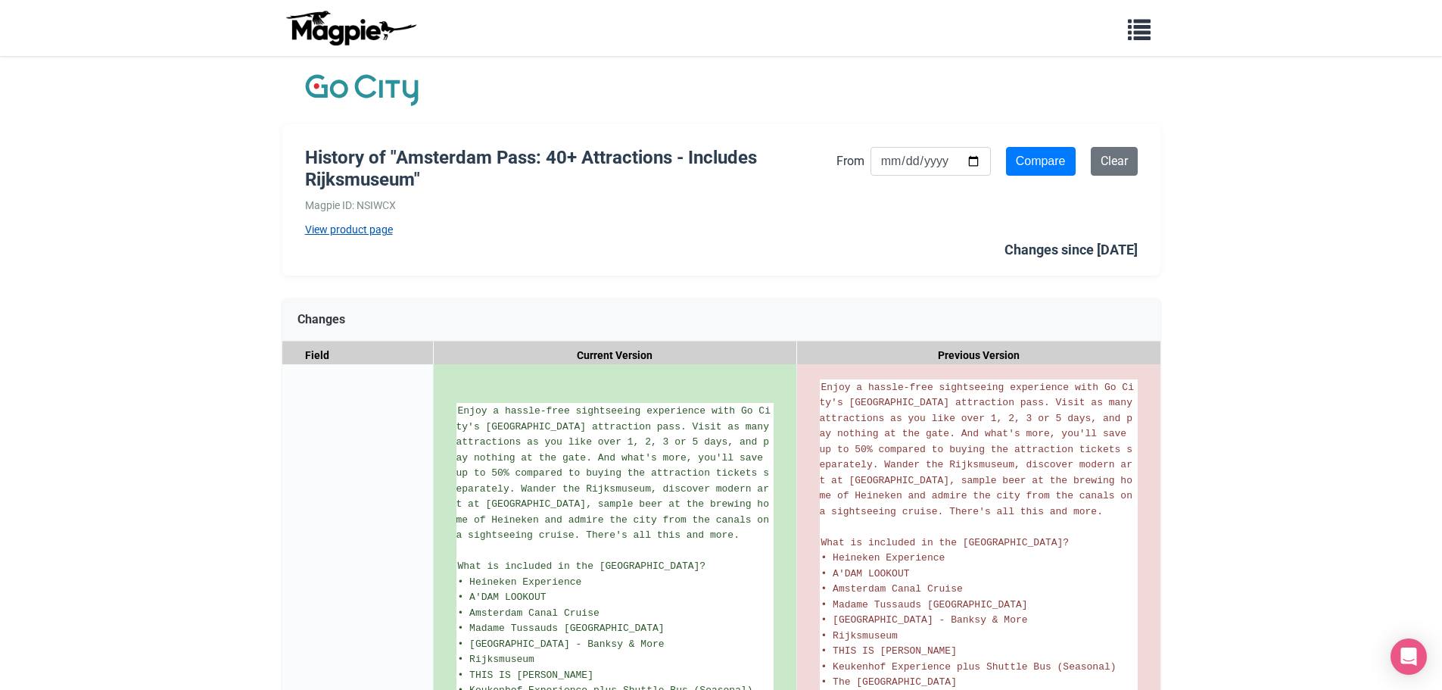
click at [385, 234] on link "View product page" at bounding box center [570, 229] width 531 height 17
